Goal: Information Seeking & Learning: Learn about a topic

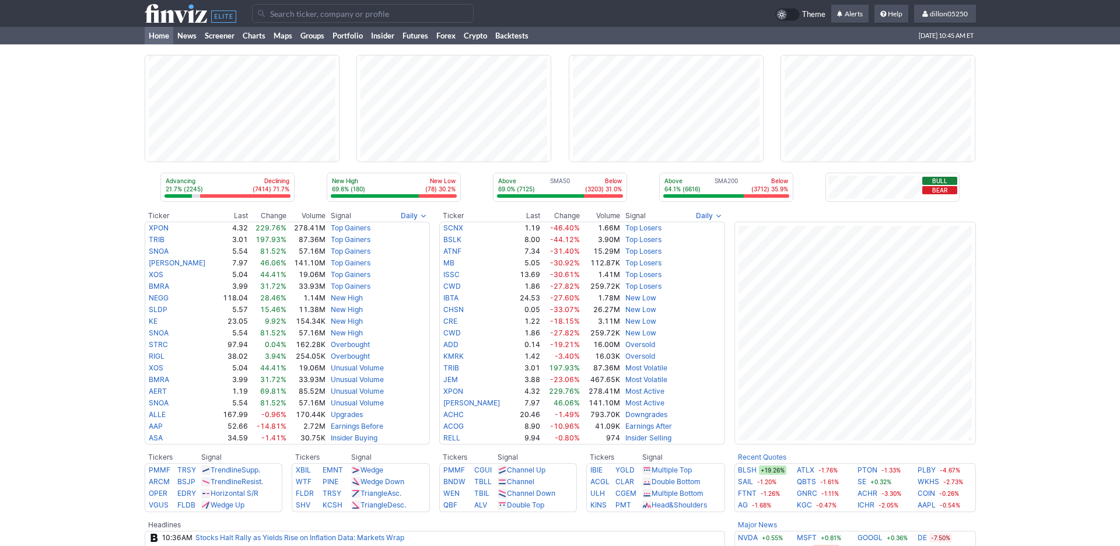
click at [310, 22] on input "Search" at bounding box center [363, 13] width 222 height 19
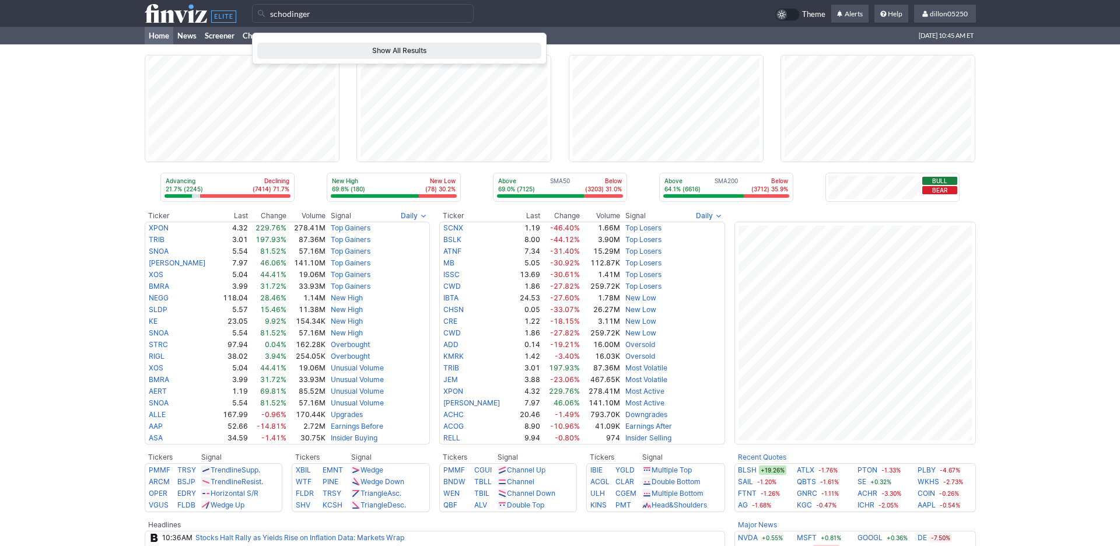
click at [290, 19] on input "schodinger" at bounding box center [363, 13] width 222 height 19
click at [273, 50] on span "SDGR" at bounding box center [272, 45] width 20 height 9
type input "SDGR"
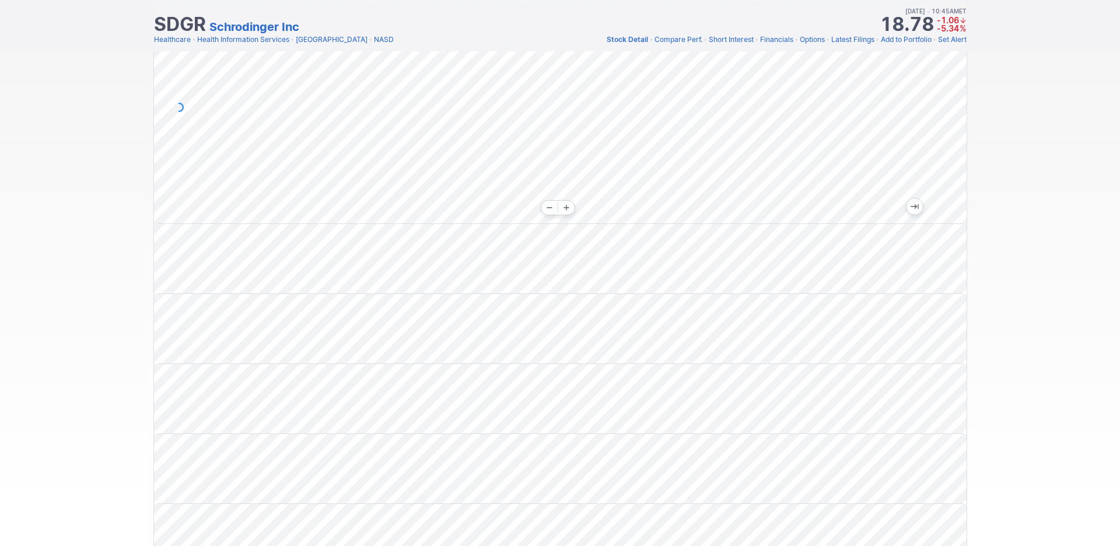
click at [510, 240] on div at bounding box center [560, 317] width 813 height 653
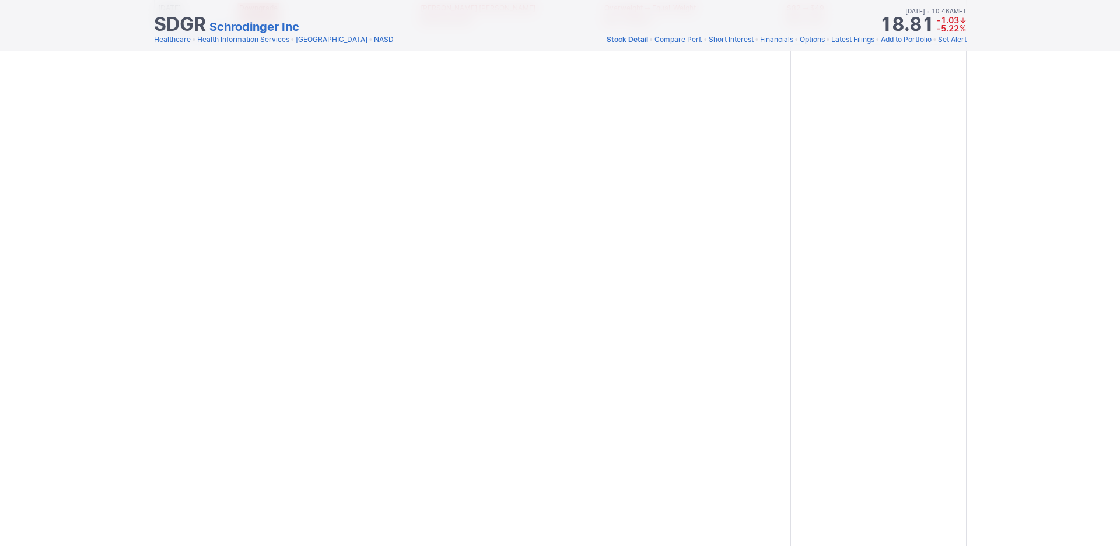
scroll to position [1234, 0]
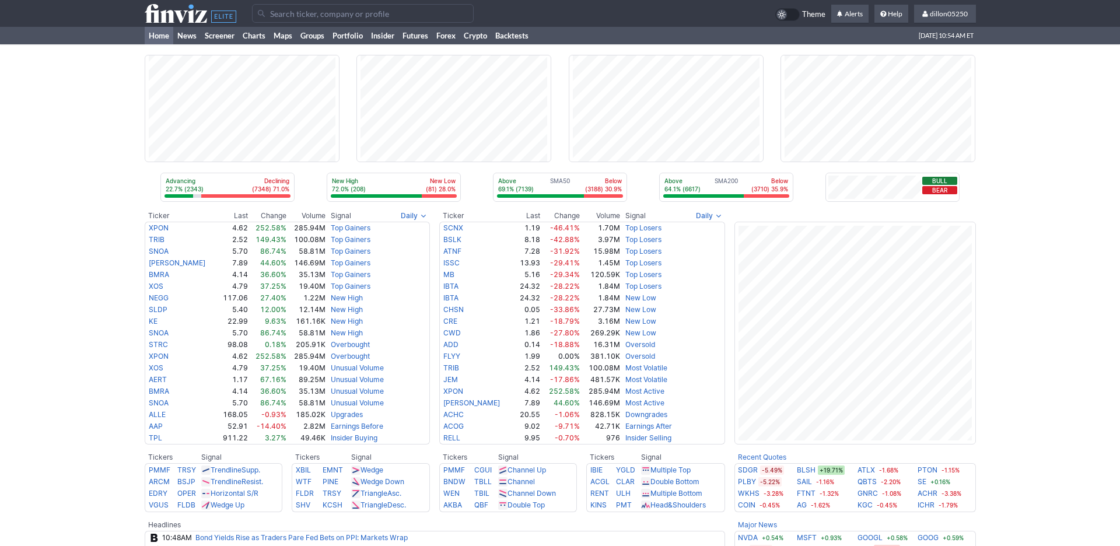
click at [292, 20] on input "Search" at bounding box center [363, 13] width 222 height 19
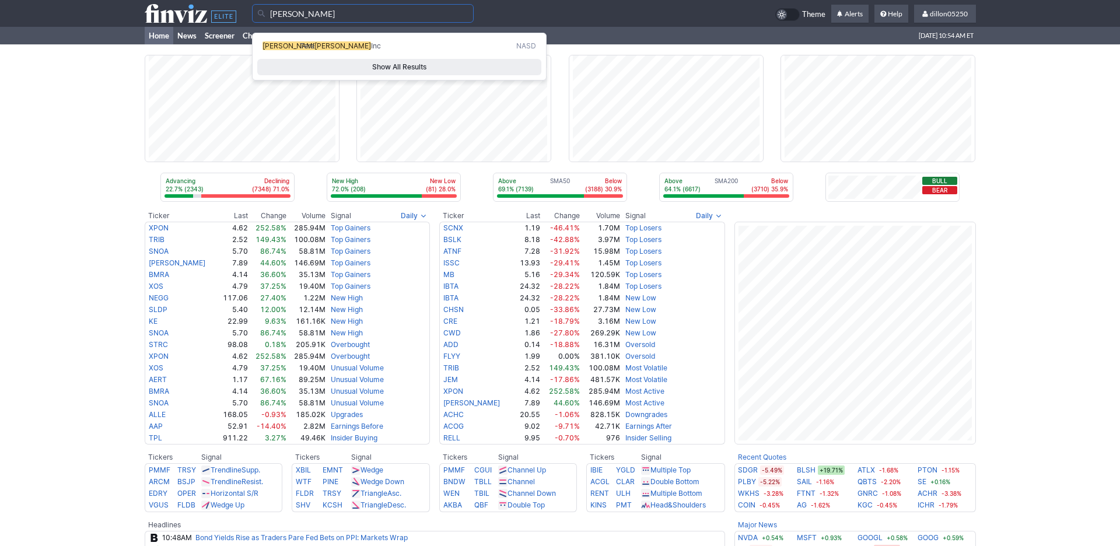
click at [283, 50] on span "WULF" at bounding box center [290, 45] width 57 height 9
type input "WULF"
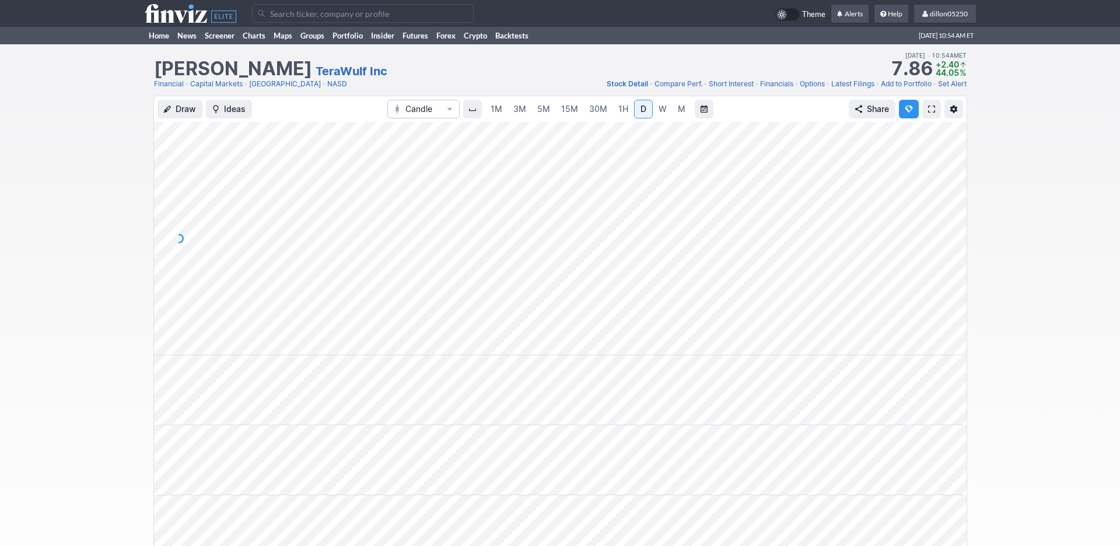
click at [928, 114] on span at bounding box center [931, 108] width 7 height 9
click at [164, 44] on link "Home" at bounding box center [159, 35] width 29 height 17
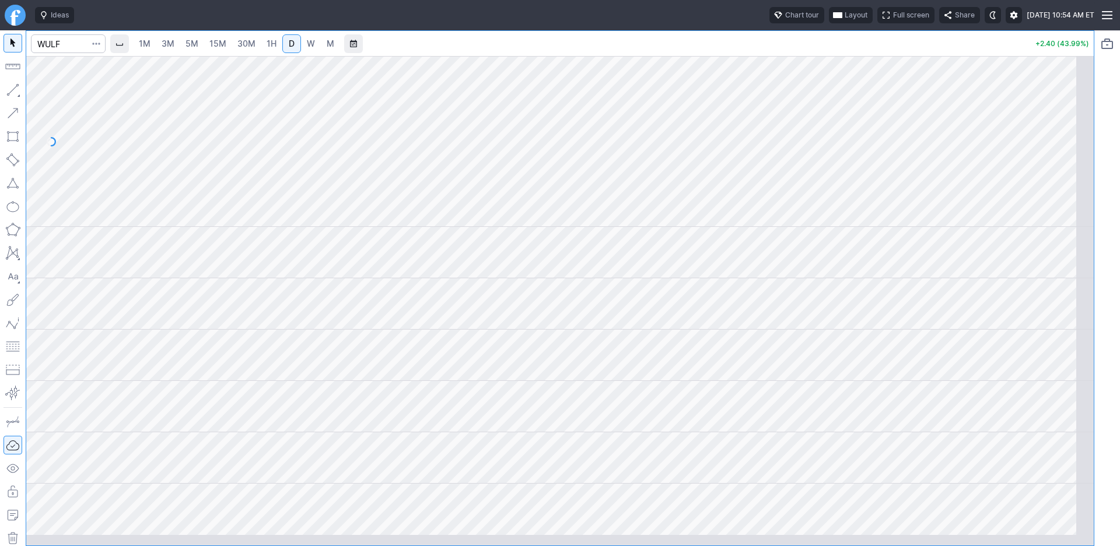
click at [845, 21] on span "Layout" at bounding box center [856, 15] width 23 height 12
click at [748, 50] on button "Layout" at bounding box center [739, 45] width 16 height 16
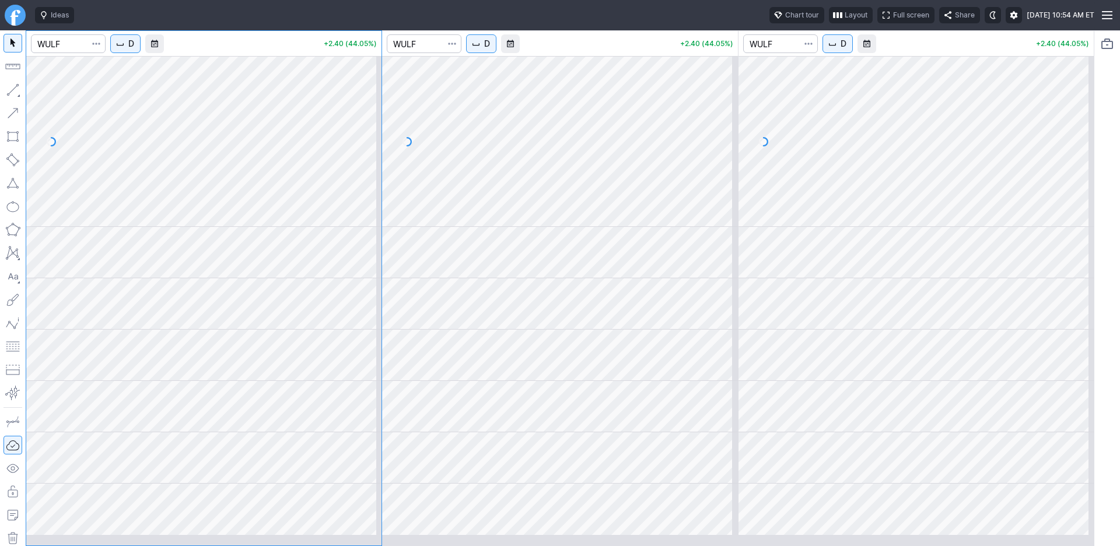
click at [490, 50] on span "D" at bounding box center [487, 44] width 6 height 12
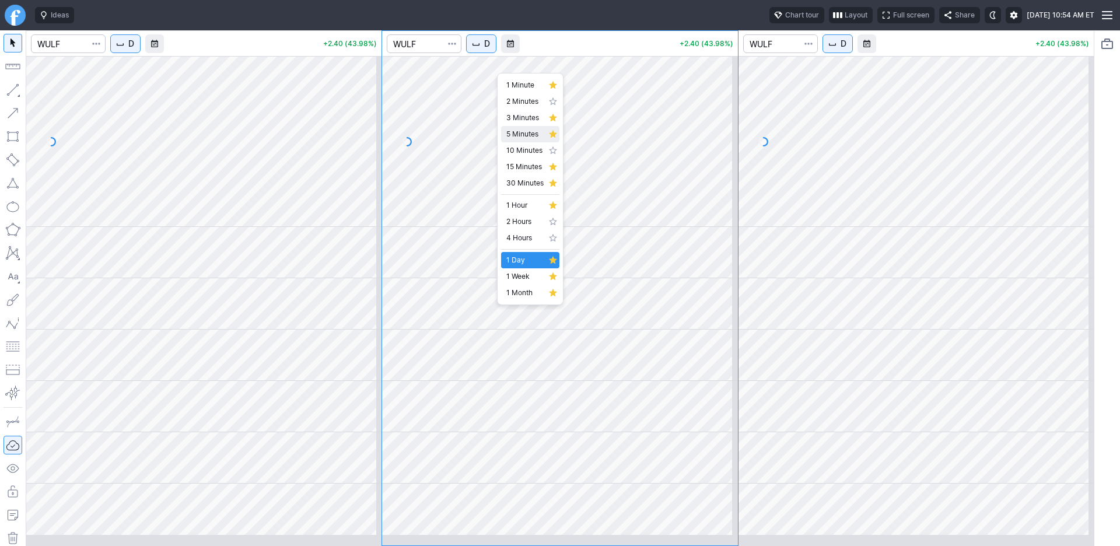
click at [529, 140] on span "5 Minutes" at bounding box center [524, 134] width 37 height 12
click at [134, 50] on span "D" at bounding box center [131, 44] width 6 height 12
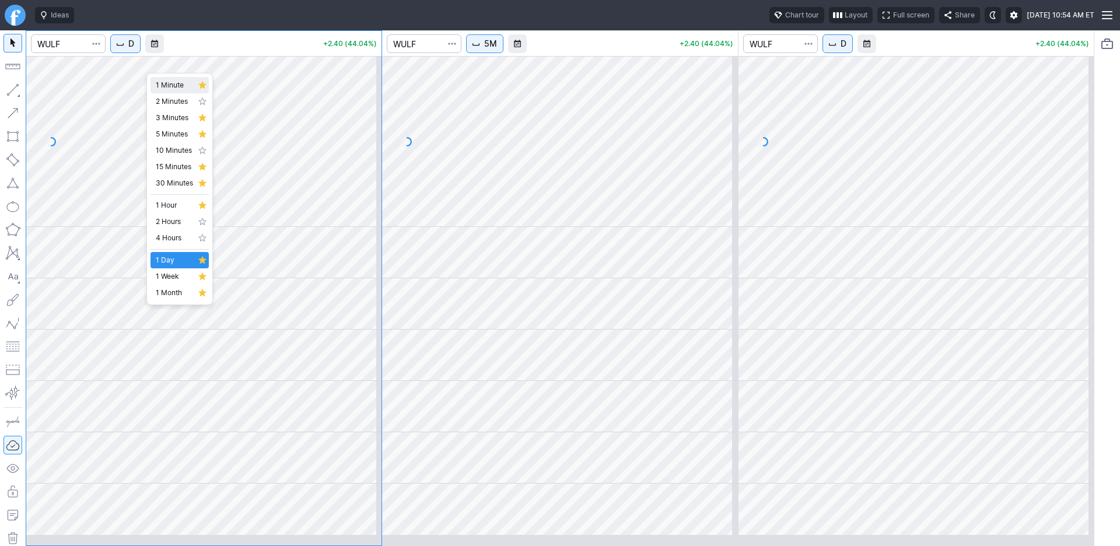
click at [165, 85] on span "1 Minute" at bounding box center [174, 85] width 37 height 12
